Goal: Find specific page/section: Find specific page/section

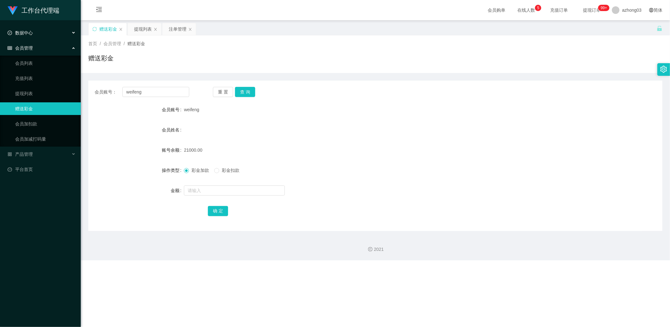
click at [25, 32] on span "数据中心" at bounding box center [20, 32] width 25 height 5
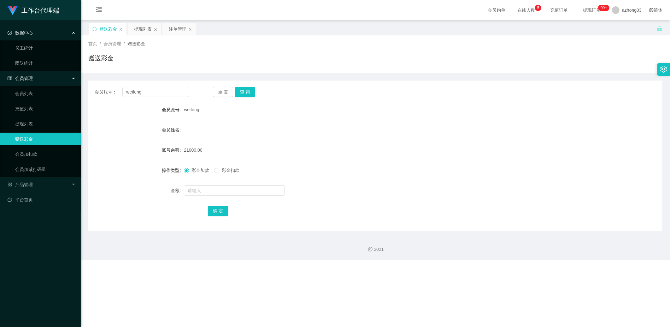
click at [25, 32] on span "数据中心" at bounding box center [20, 32] width 25 height 5
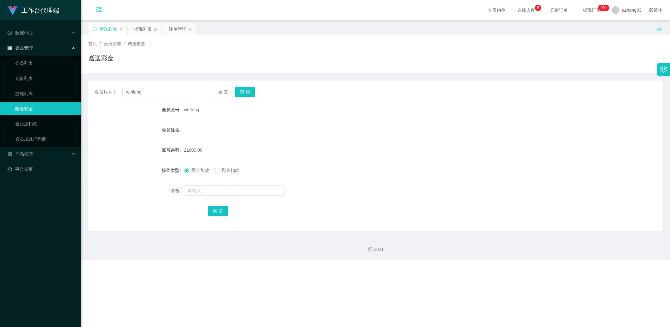
click at [100, 6] on icon "图标: menu-fold" at bounding box center [98, 10] width 21 height 20
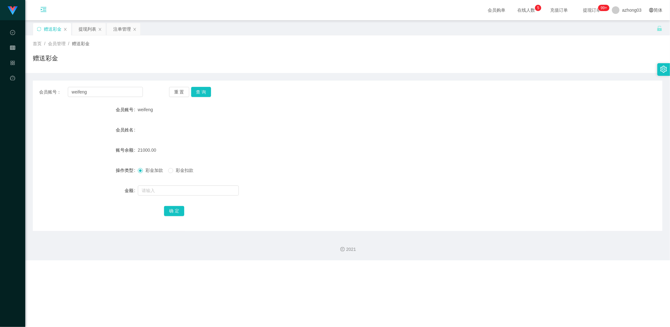
click at [44, 11] on icon "图标: menu-unfold" at bounding box center [43, 9] width 6 height 6
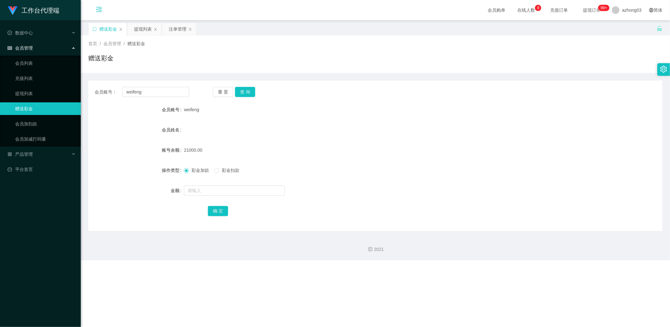
click at [96, 42] on span "首页" at bounding box center [92, 43] width 9 height 5
click at [95, 43] on span "首页" at bounding box center [92, 43] width 9 height 5
click at [42, 50] on div "会员管理" at bounding box center [40, 48] width 81 height 13
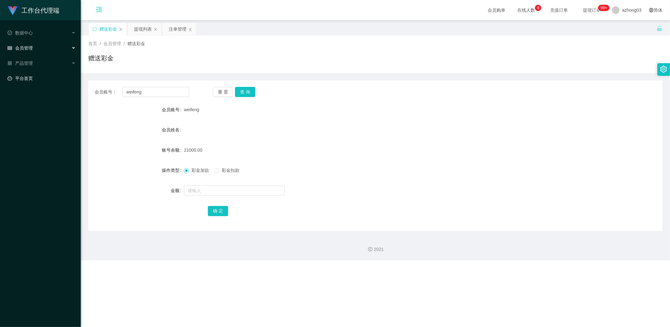
click at [39, 74] on link "平台首页" at bounding box center [42, 78] width 68 height 13
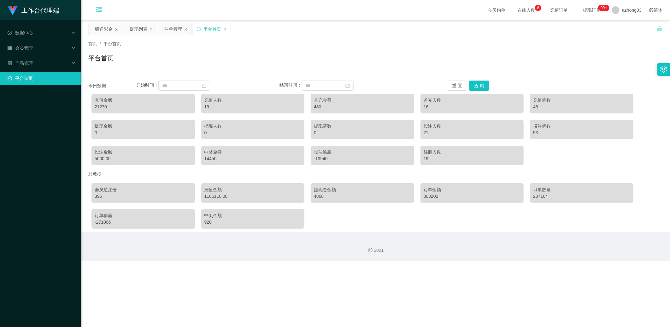
click at [158, 49] on div "首页 / 平台首页 / 平台首页" at bounding box center [375, 53] width 574 height 27
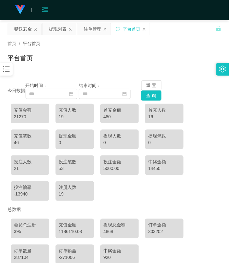
click at [8, 65] on icon "图标: bars" at bounding box center [6, 69] width 8 height 8
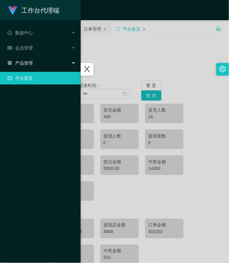
click at [16, 64] on span "产品管理" at bounding box center [20, 63] width 25 height 5
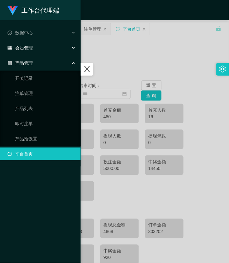
click at [29, 50] on span "会员管理" at bounding box center [20, 47] width 25 height 5
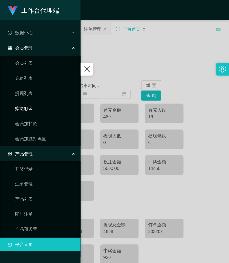
click at [28, 109] on link "赠送彩金" at bounding box center [45, 108] width 61 height 13
